Goal: Transaction & Acquisition: Book appointment/travel/reservation

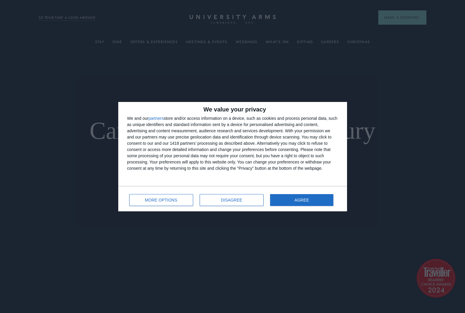
click at [222, 202] on span "DISAGREE" at bounding box center [231, 200] width 21 height 4
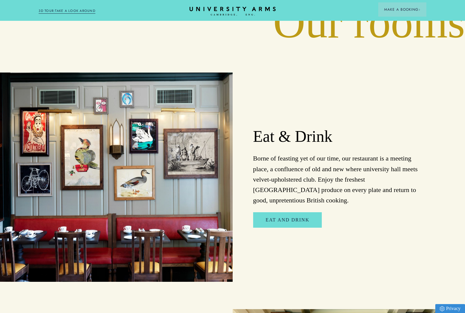
scroll to position [1020, 0]
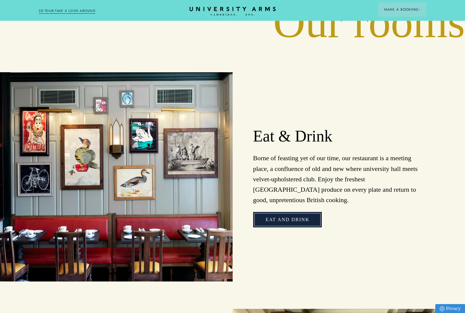
click at [260, 212] on link "Eat and Drink" at bounding box center [287, 219] width 69 height 15
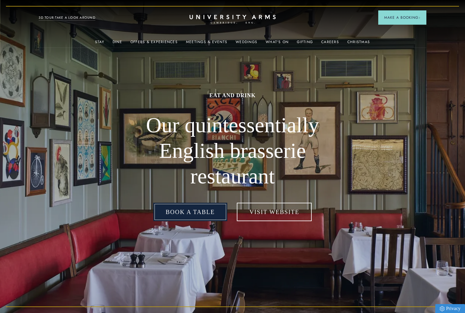
click at [206, 210] on link "Book a table" at bounding box center [190, 212] width 74 height 18
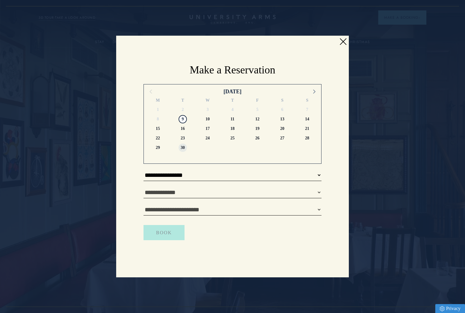
click at [183, 146] on span "30" at bounding box center [183, 148] width 8 height 8
select select "**********"
click at [344, 40] on link at bounding box center [343, 41] width 9 height 9
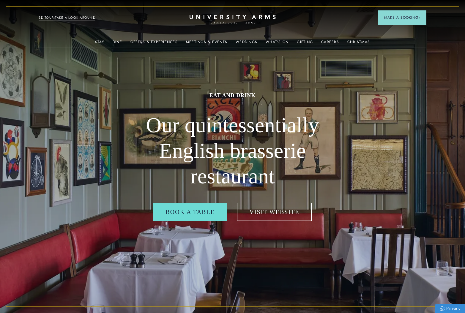
scroll to position [0, 0]
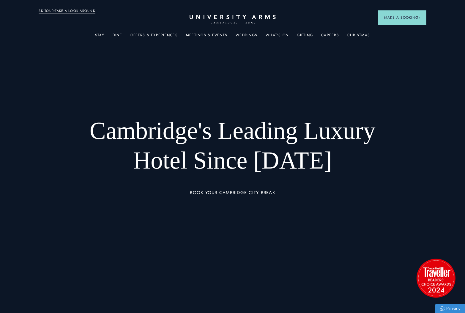
scroll to position [1020, 0]
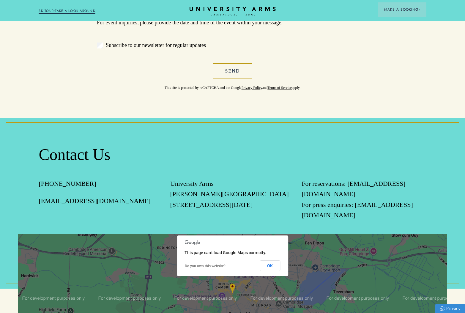
scroll to position [468, 0]
click at [271, 260] on button "OK" at bounding box center [270, 265] width 21 height 11
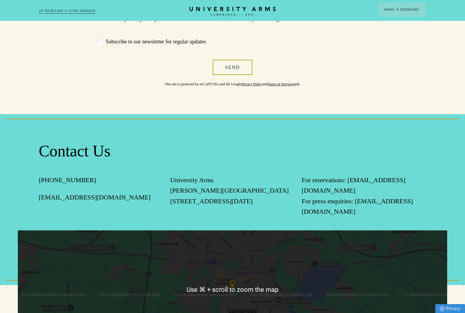
scroll to position [471, 0]
